Goal: Task Accomplishment & Management: Manage account settings

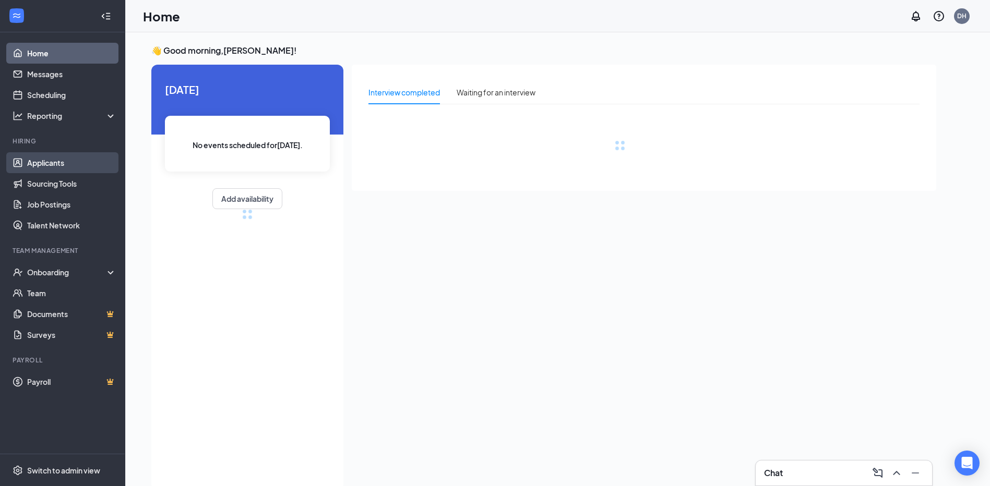
click at [58, 160] on link "Applicants" at bounding box center [71, 162] width 89 height 21
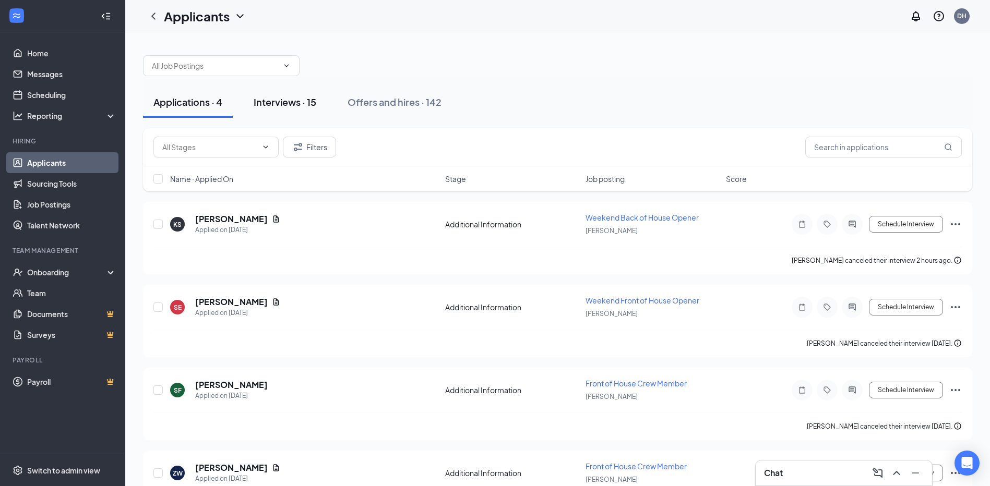
click at [298, 105] on div "Interviews · 15" at bounding box center [285, 101] width 63 height 13
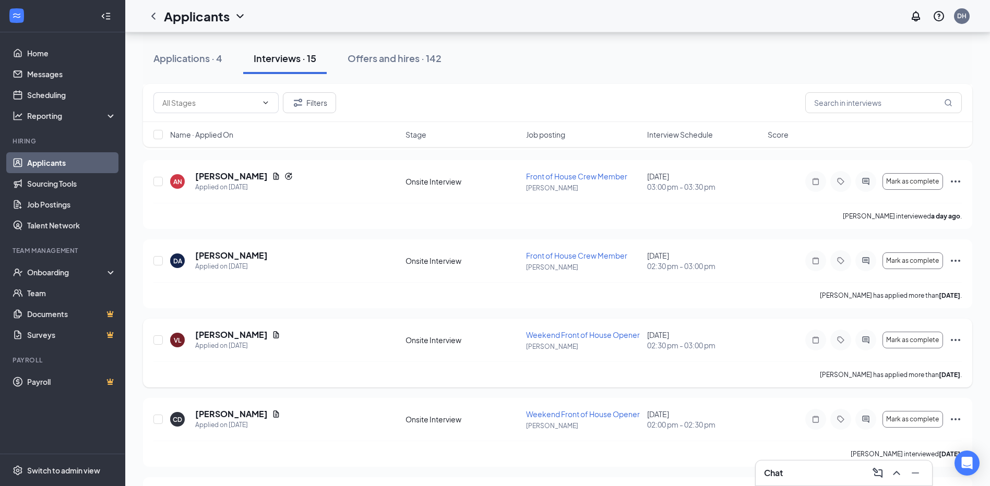
scroll to position [678, 0]
click at [958, 257] on icon "Ellipses" at bounding box center [955, 259] width 13 height 13
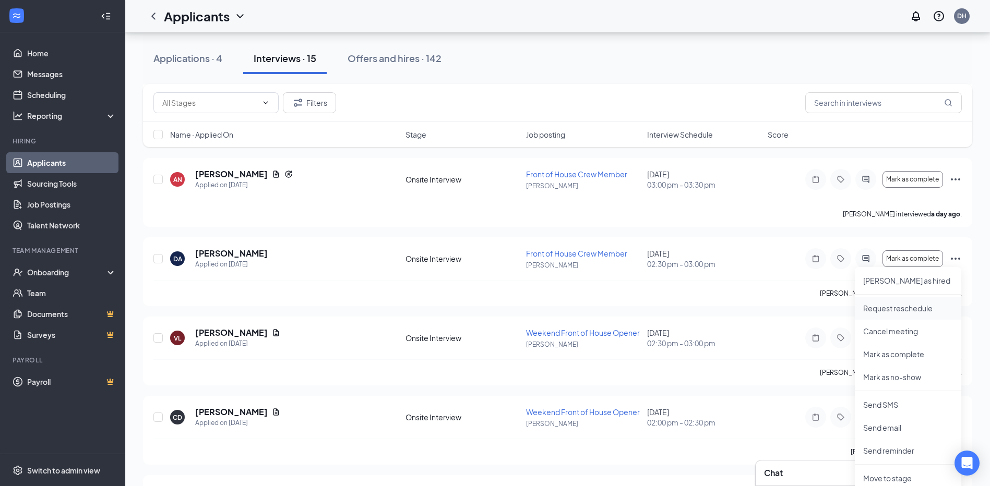
click at [896, 310] on p "Request reschedule" at bounding box center [908, 308] width 90 height 10
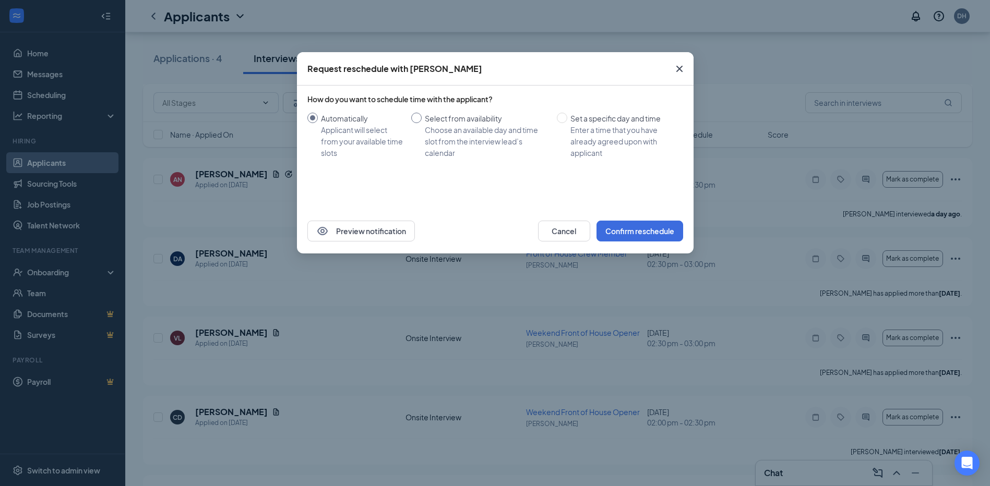
click at [417, 116] on input "Select from availability Choose an available day and time slot from the intervi…" at bounding box center [416, 118] width 10 height 10
radio input "true"
radio input "false"
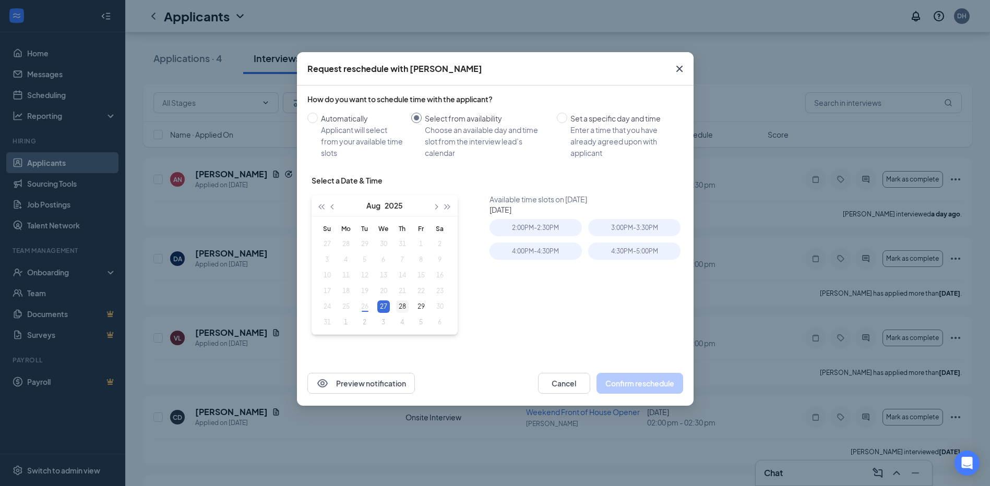
type input "Aug 28, 2025"
click at [402, 309] on div "28" at bounding box center [402, 307] width 13 height 13
click at [614, 226] on div "2:30PM - 3:00PM" at bounding box center [634, 227] width 92 height 17
click at [628, 386] on button "Confirm reschedule" at bounding box center [639, 383] width 87 height 21
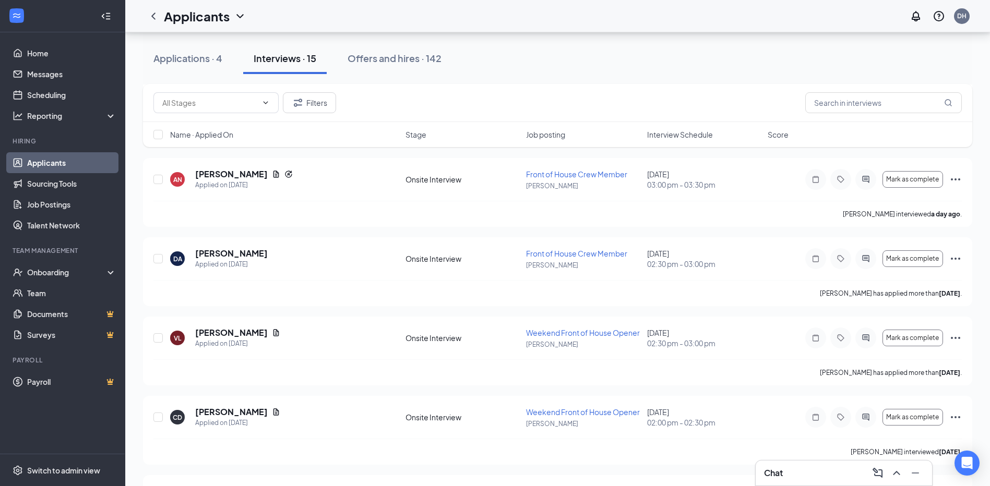
scroll to position [730, 0]
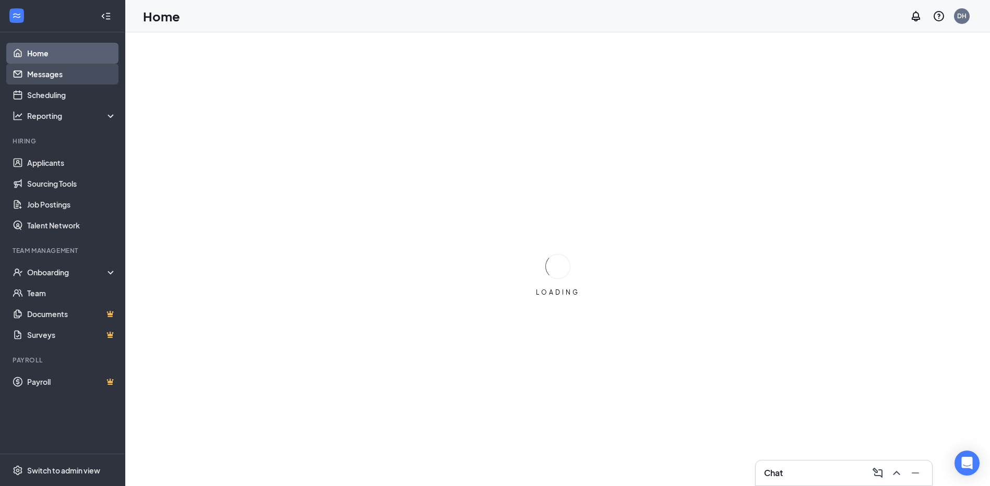
click at [52, 73] on link "Messages" at bounding box center [71, 74] width 89 height 21
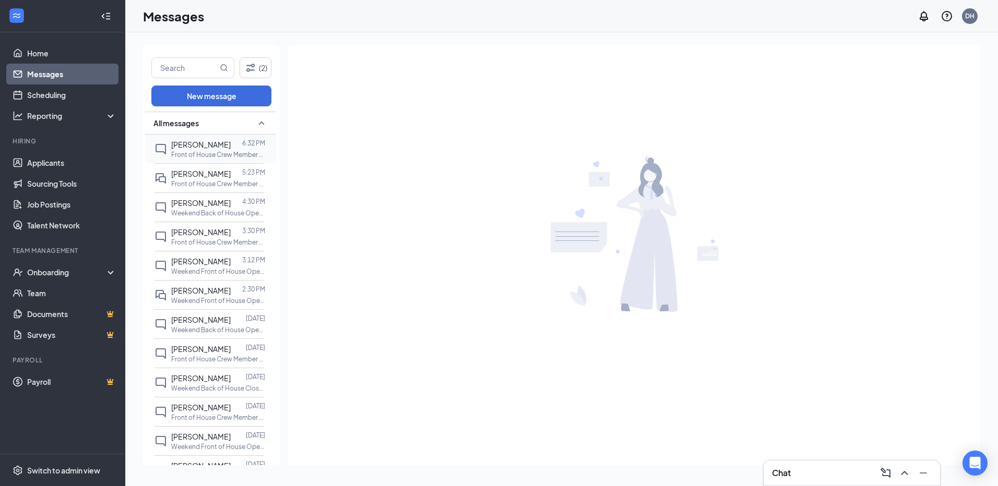
click at [203, 148] on span "[PERSON_NAME]" at bounding box center [200, 144] width 59 height 9
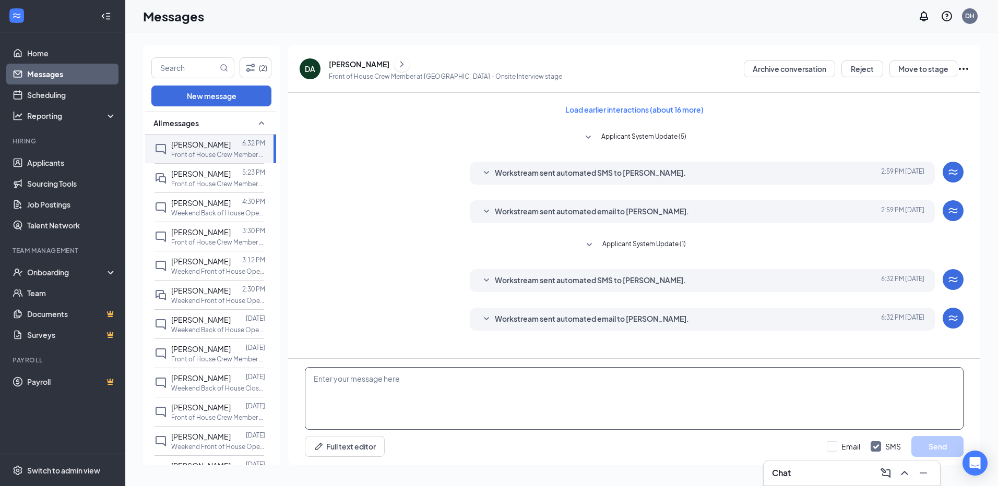
click at [410, 397] on textarea at bounding box center [634, 398] width 658 height 63
click at [392, 364] on div "I apologize for the scheduling confusion, I did not realize Full text editor Em…" at bounding box center [634, 412] width 692 height 106
click at [317, 266] on div "Load earlier interactions (about 16 more) Applicant System Update (5) Workstrea…" at bounding box center [634, 217] width 658 height 248
drag, startPoint x: 316, startPoint y: 266, endPoint x: 303, endPoint y: 280, distance: 19.2
click at [307, 268] on div "Load earlier interactions (about 16 more) Applicant System Update (5) Workstrea…" at bounding box center [634, 217] width 658 height 248
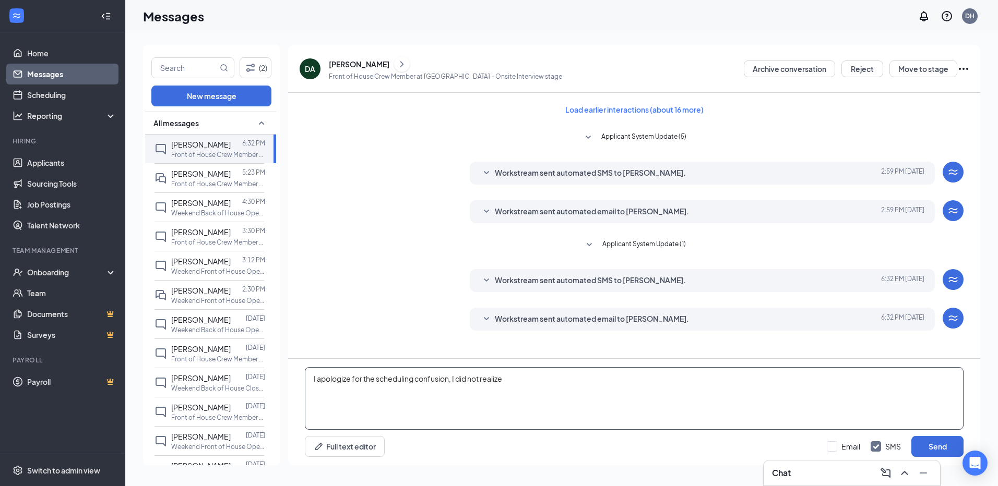
click at [518, 383] on textarea "I apologize for the scheduling confusion, I did not realize" at bounding box center [634, 398] width 658 height 63
type textarea "I apologize for the scheduling confusion, I did not realize I set the interview…"
click at [832, 447] on input "Email" at bounding box center [842, 446] width 33 height 10
checkbox input "true"
click at [947, 443] on button "Send" at bounding box center [937, 446] width 52 height 21
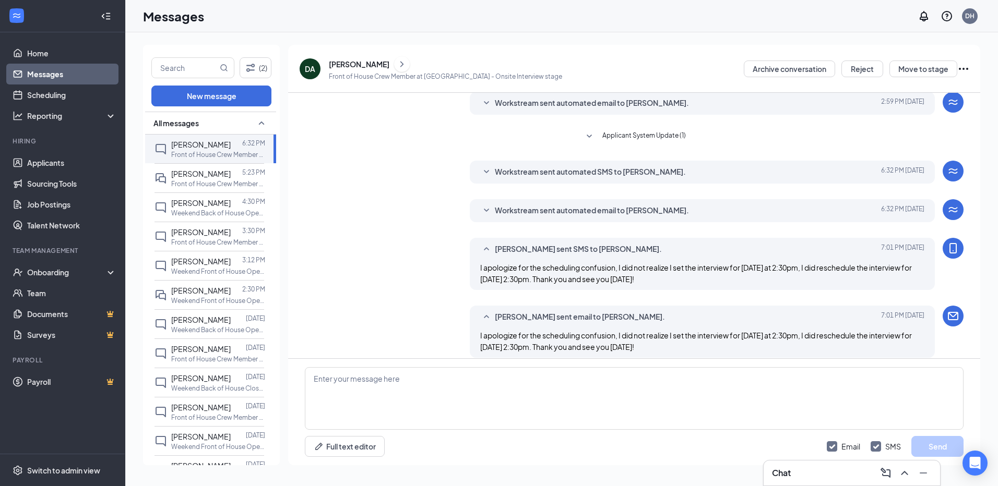
scroll to position [118, 0]
